Goal: Task Accomplishment & Management: Manage account settings

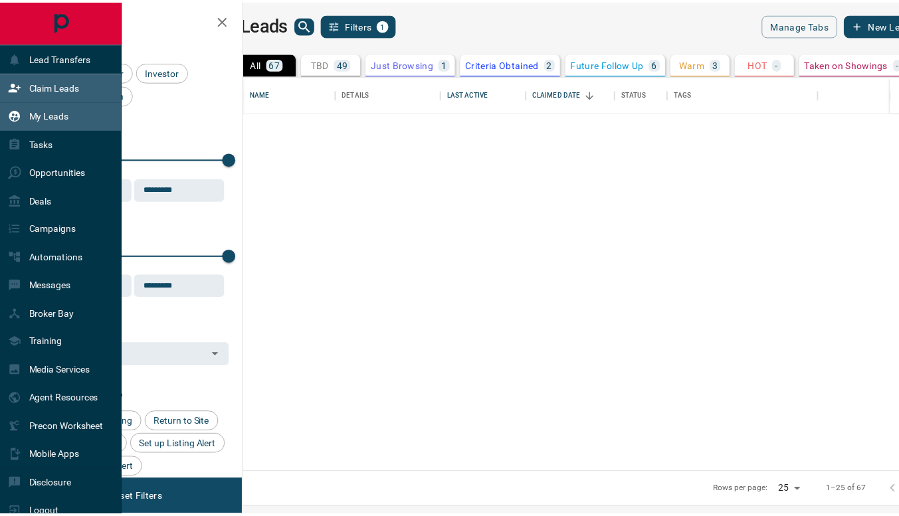
scroll to position [387, 648]
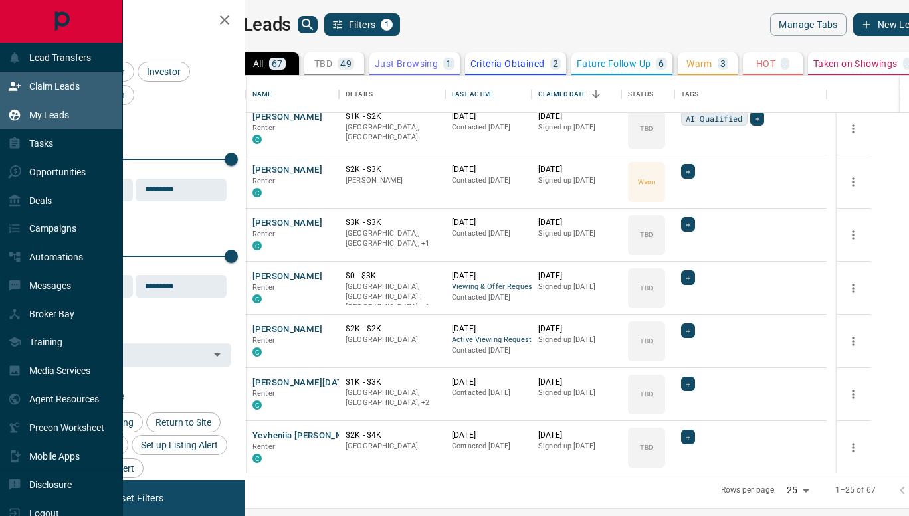
click at [37, 82] on p "Claim Leads" at bounding box center [54, 86] width 50 height 11
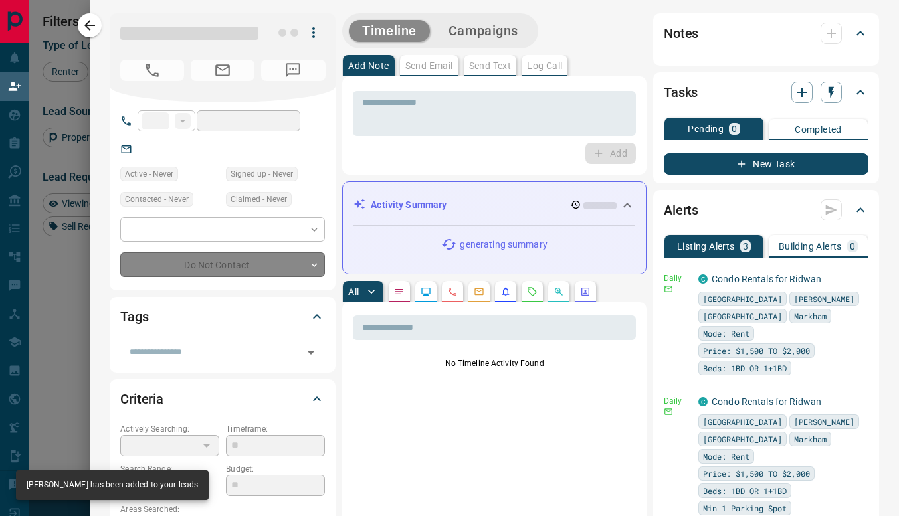
type input "**"
type input "**********"
type input "**"
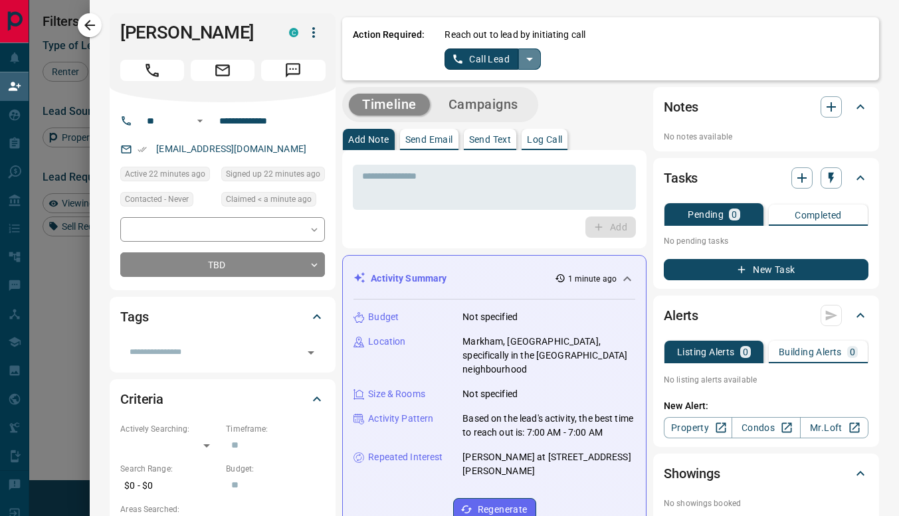
click at [525, 59] on icon "split button" at bounding box center [530, 59] width 16 height 16
click at [484, 109] on li "Log Manual Call" at bounding box center [492, 105] width 81 height 20
click at [468, 58] on button "Log Manual Call" at bounding box center [489, 59] width 88 height 21
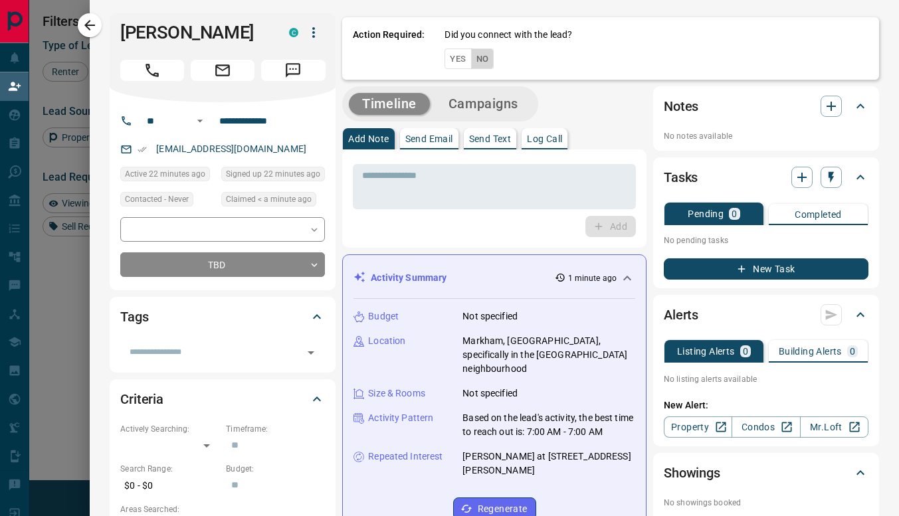
click at [471, 60] on button "No" at bounding box center [482, 59] width 23 height 21
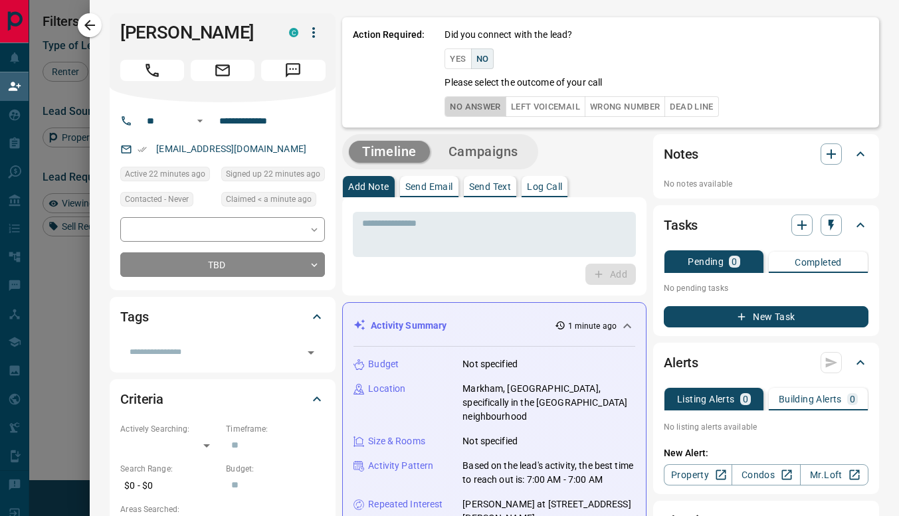
click at [473, 102] on button "No Answer" at bounding box center [475, 106] width 61 height 21
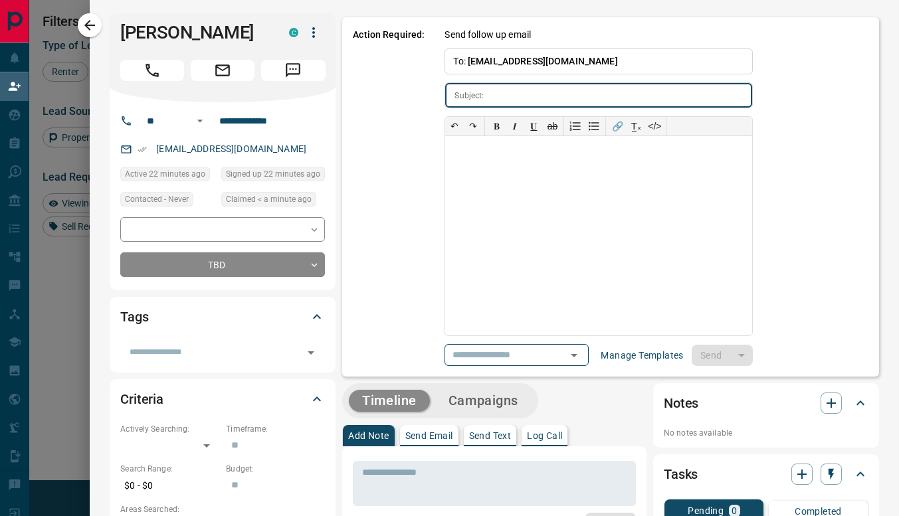
type input "**********"
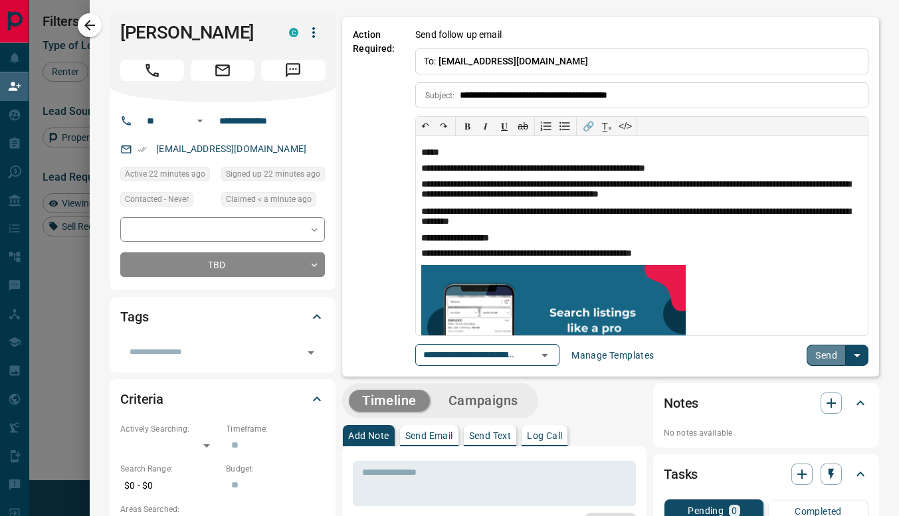
click at [810, 354] on button "Send" at bounding box center [826, 355] width 39 height 21
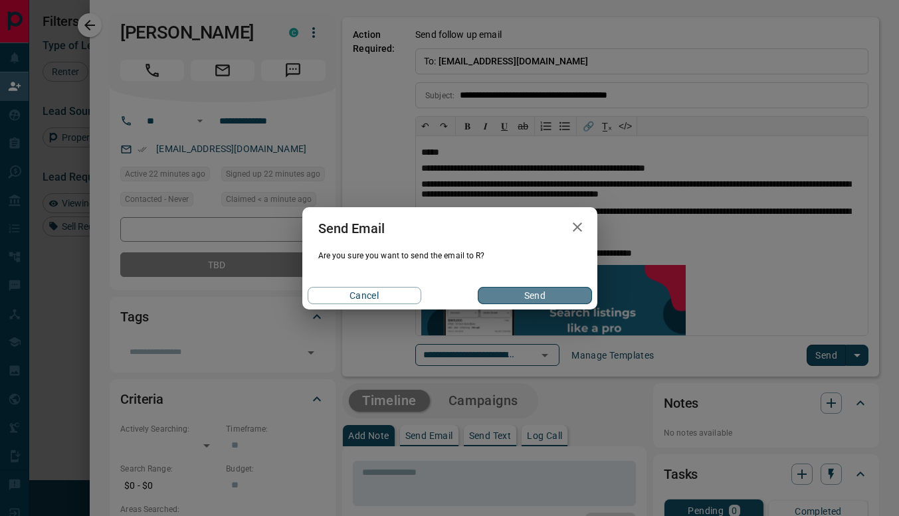
click at [532, 290] on button "Send" at bounding box center [535, 295] width 114 height 17
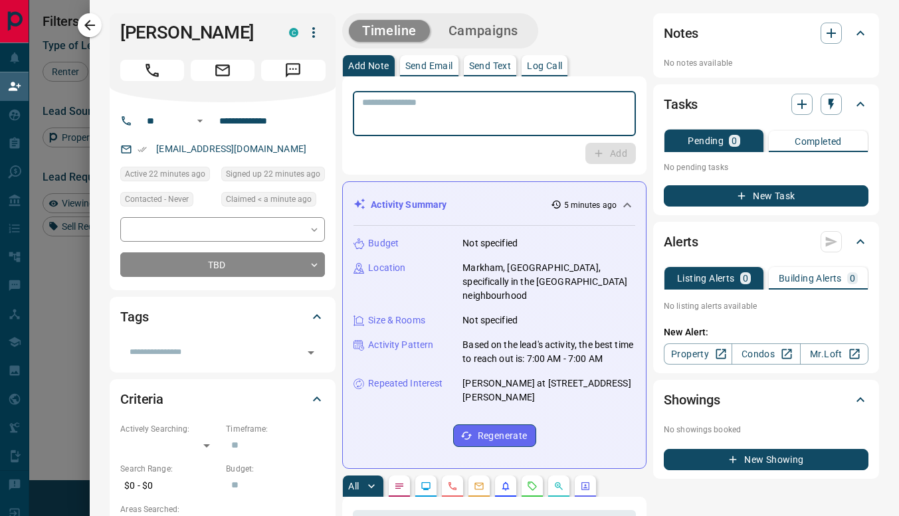
click at [406, 101] on textarea at bounding box center [494, 114] width 264 height 34
type textarea "**********"
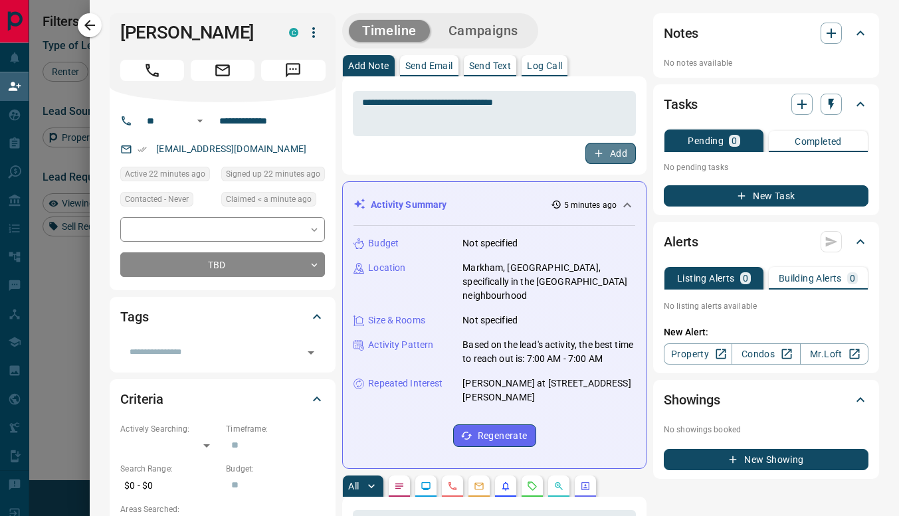
click at [595, 153] on icon "button" at bounding box center [598, 153] width 7 height 7
click at [92, 26] on icon "button" at bounding box center [89, 25] width 11 height 11
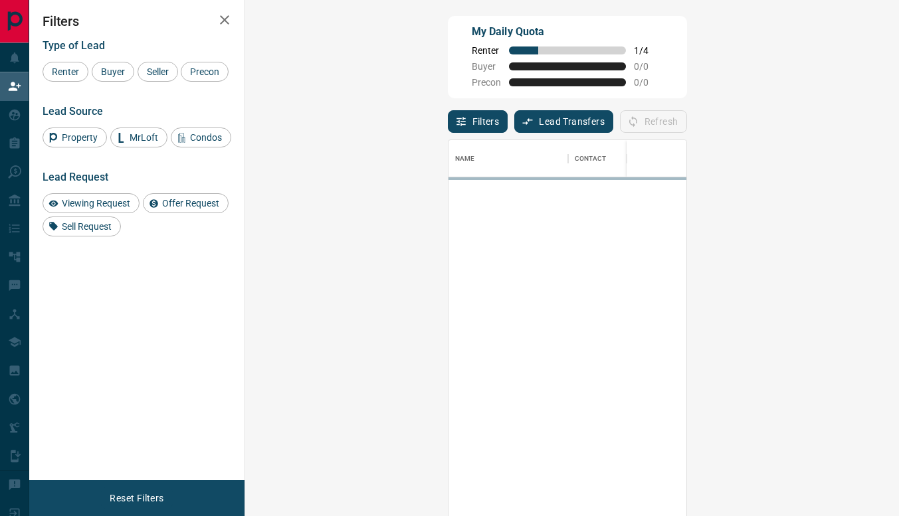
scroll to position [381, 615]
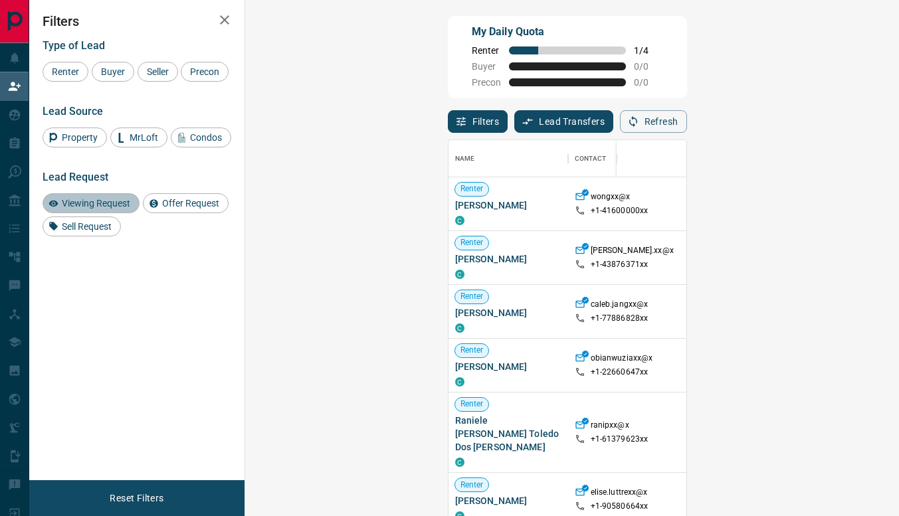
click at [114, 209] on span "Viewing Request" at bounding box center [96, 203] width 78 height 11
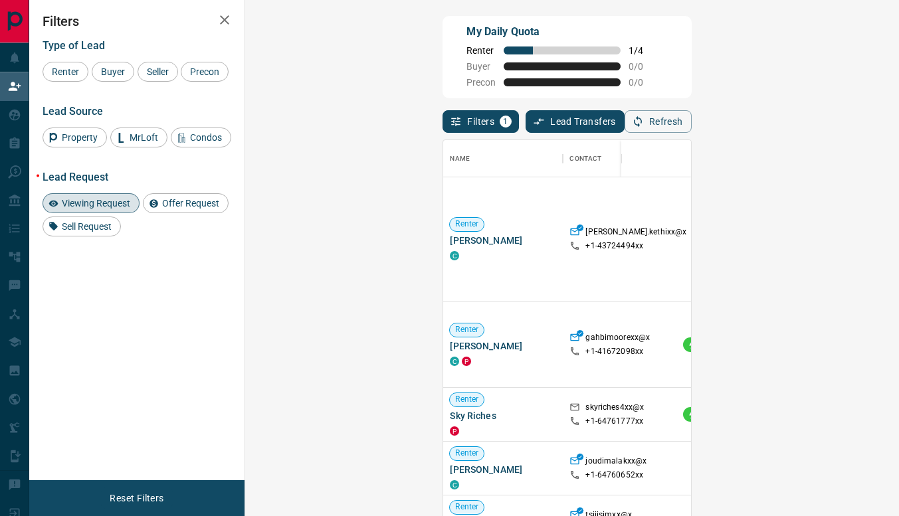
scroll to position [106, 0]
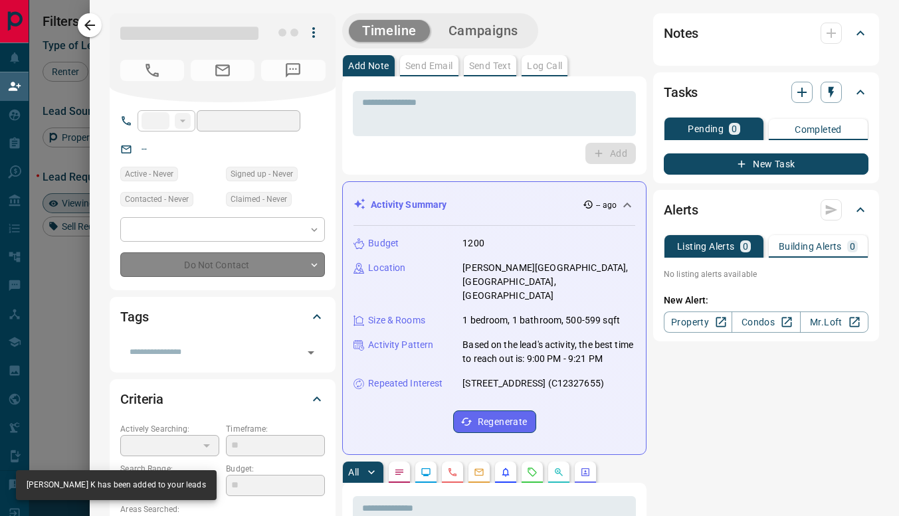
type input "**"
type input "**********"
type input "*"
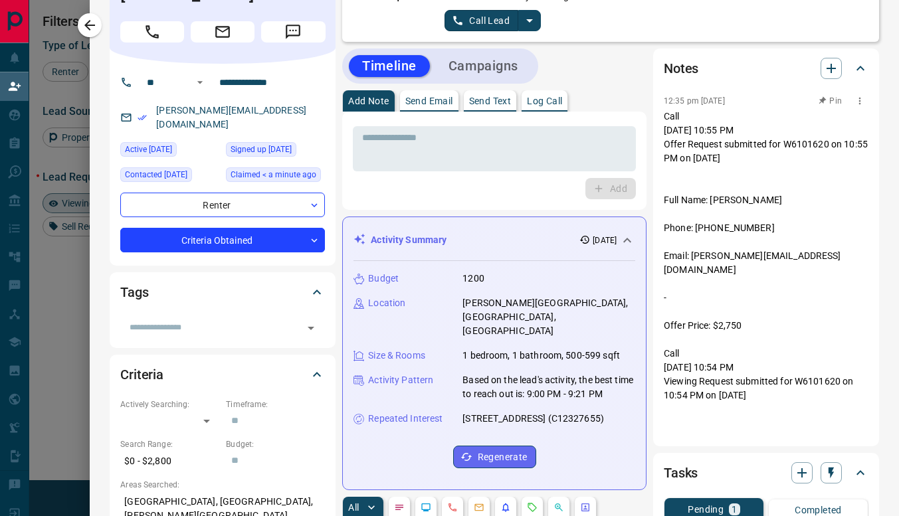
scroll to position [0, 0]
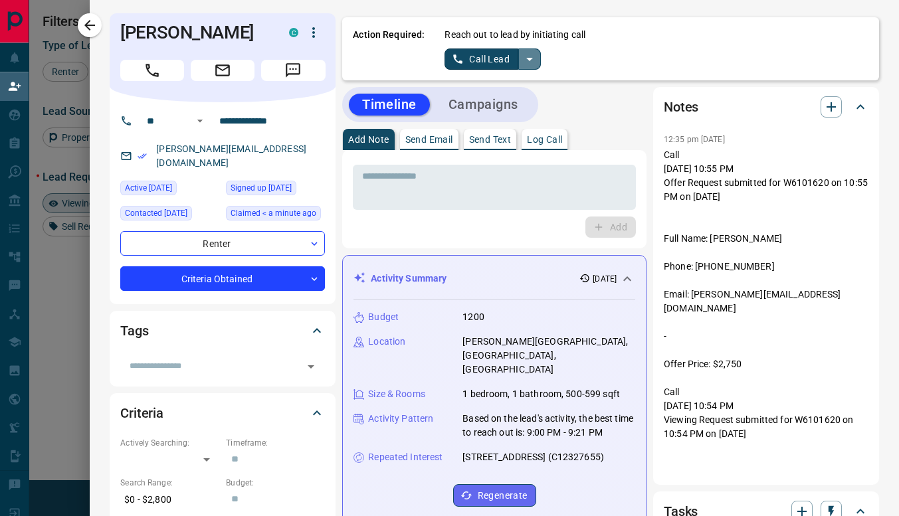
click at [522, 59] on icon "split button" at bounding box center [530, 59] width 16 height 16
click at [482, 106] on li "Log Manual Call" at bounding box center [492, 105] width 81 height 20
click at [450, 59] on button "Log Manual Call" at bounding box center [489, 59] width 88 height 21
click at [448, 60] on button "Yes" at bounding box center [458, 59] width 27 height 21
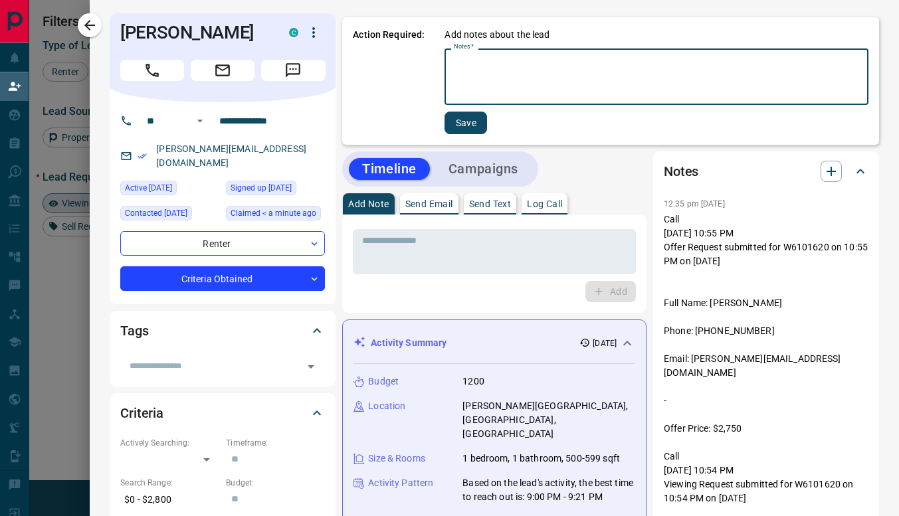
click at [508, 70] on textarea "Notes   *" at bounding box center [656, 76] width 405 height 45
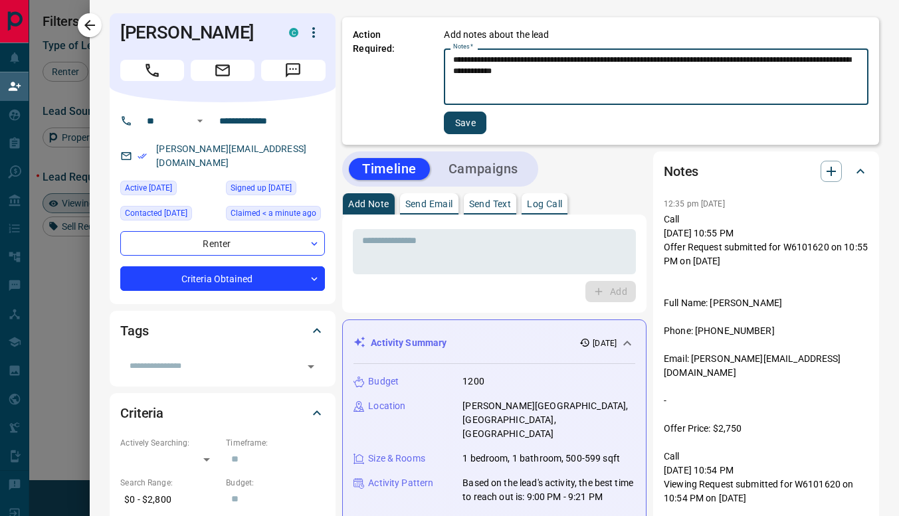
type textarea "**********"
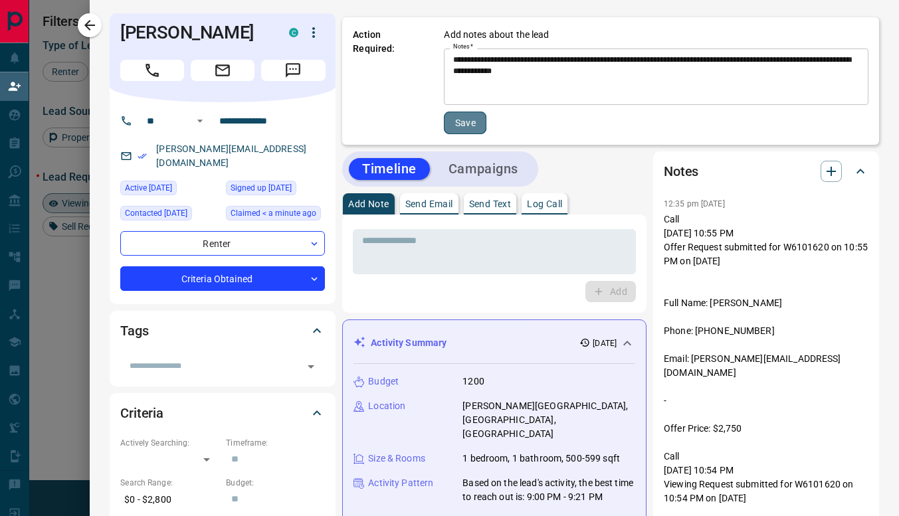
click at [450, 117] on button "Save" at bounding box center [465, 123] width 43 height 23
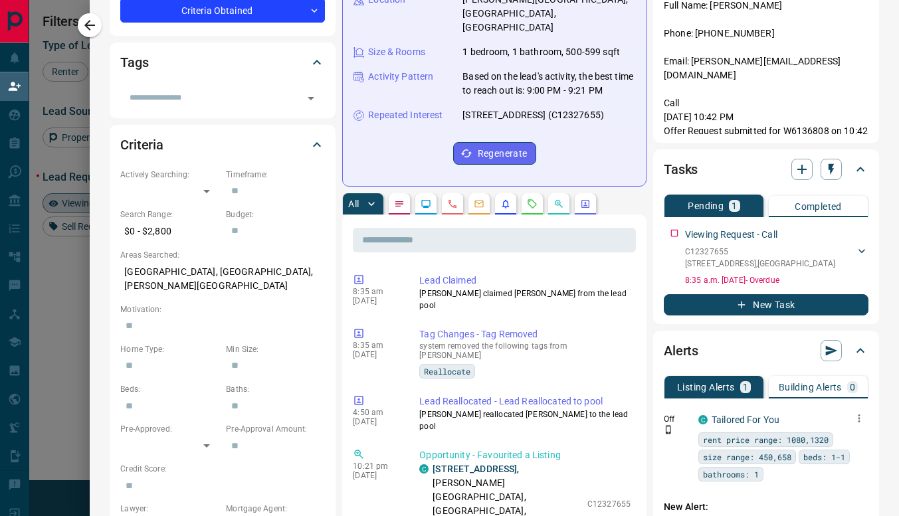
scroll to position [373, 0]
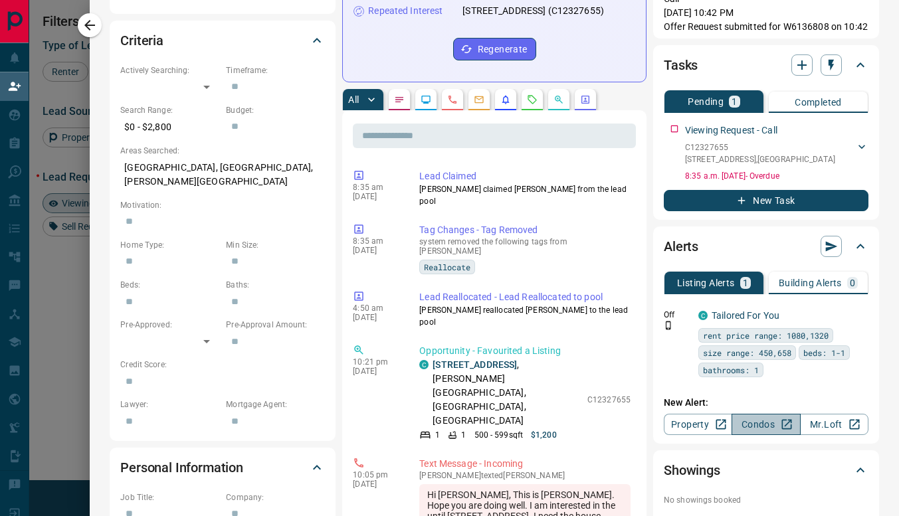
click at [738, 423] on link "Condos" at bounding box center [766, 424] width 68 height 21
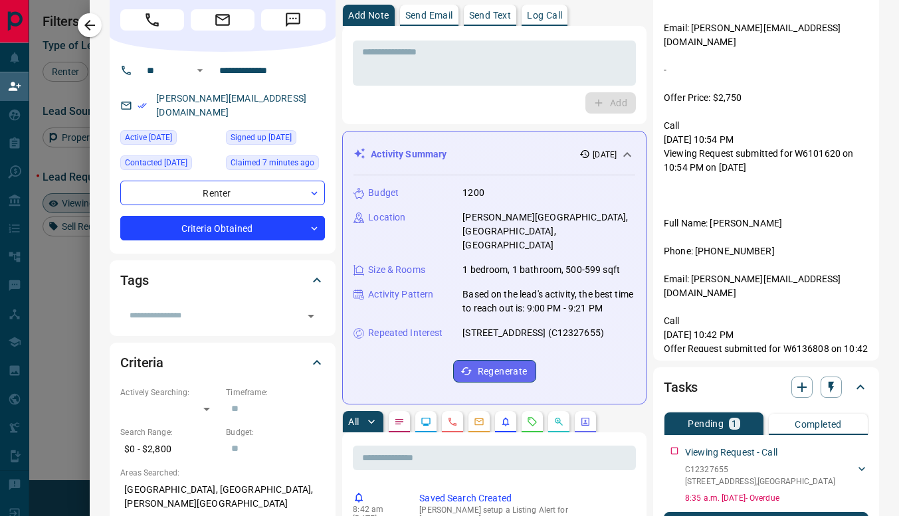
scroll to position [0, 0]
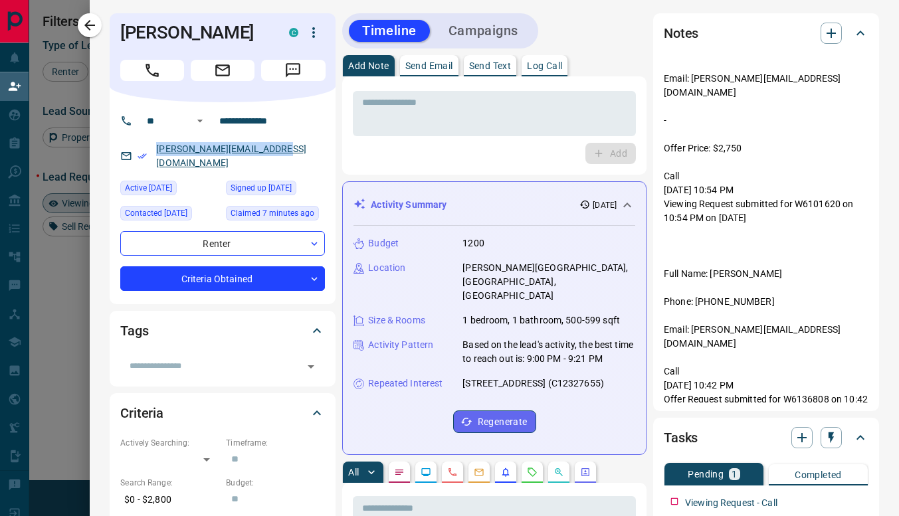
drag, startPoint x: 266, startPoint y: 149, endPoint x: 148, endPoint y: 150, distance: 118.3
click at [152, 150] on p "[PERSON_NAME][EMAIL_ADDRESS][DOMAIN_NAME]" at bounding box center [238, 156] width 173 height 36
copy link "[PERSON_NAME][EMAIL_ADDRESS][DOMAIN_NAME]"
click at [90, 15] on button "button" at bounding box center [90, 25] width 24 height 24
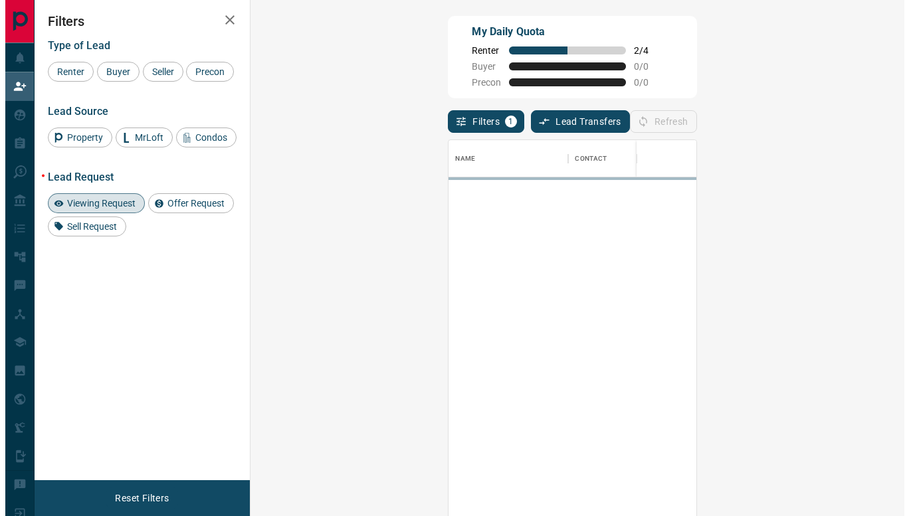
scroll to position [381, 615]
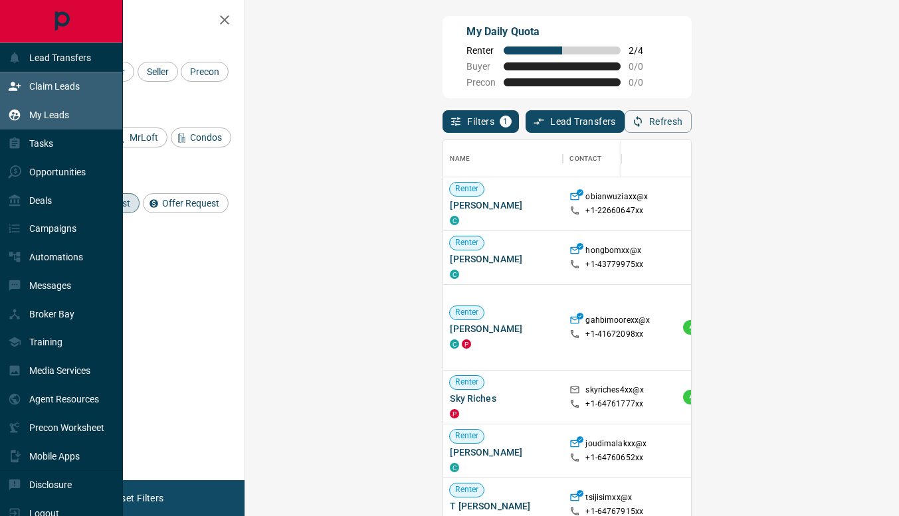
click at [31, 110] on p "My Leads" at bounding box center [49, 115] width 40 height 11
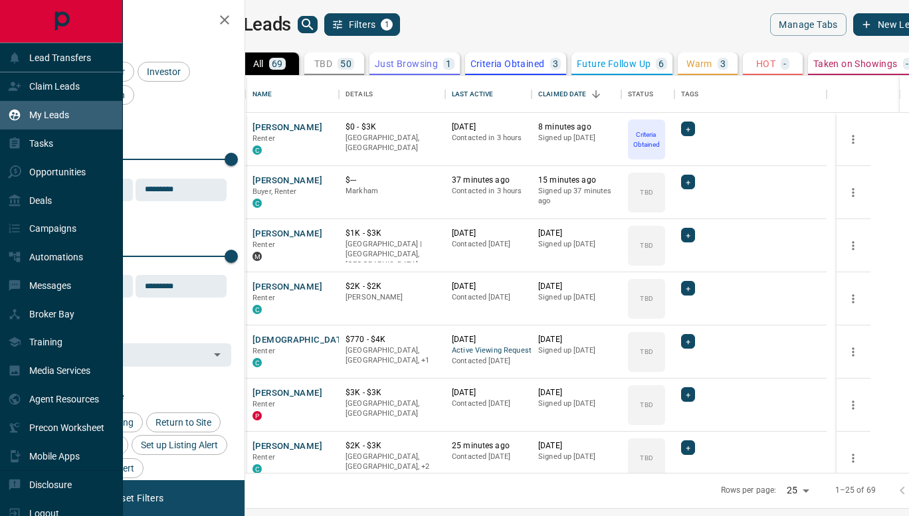
scroll to position [387, 648]
